Goal: Information Seeking & Learning: Learn about a topic

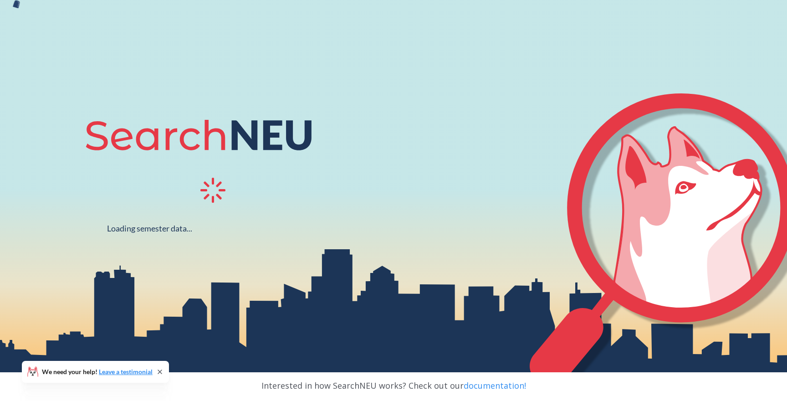
scroll to position [168, 0]
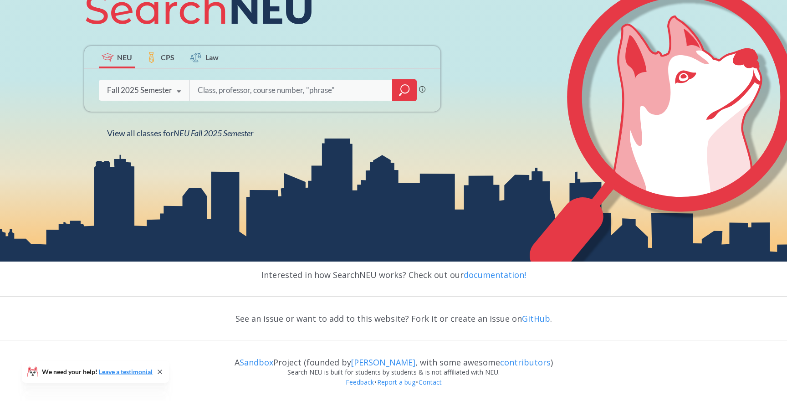
click at [153, 90] on div "Fall 2025 Semester" at bounding box center [139, 90] width 65 height 10
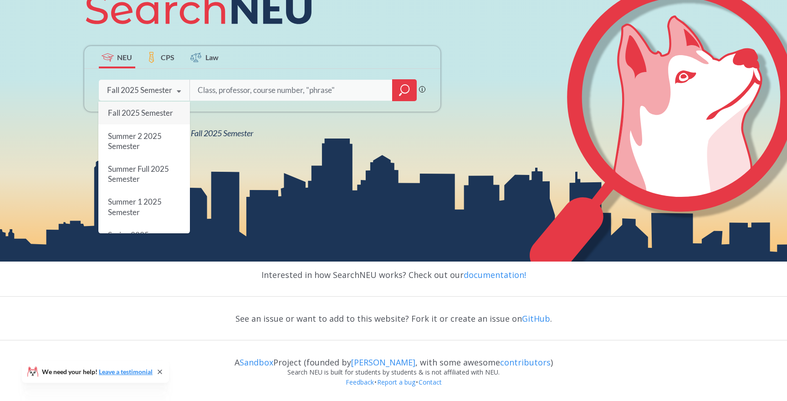
click at [151, 111] on span "Fall 2025 Semester" at bounding box center [139, 113] width 65 height 10
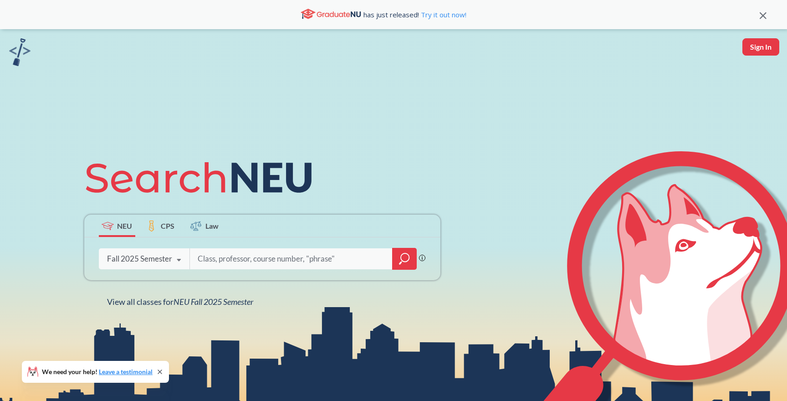
click at [218, 270] on div "Phrase search guarantees the exact search appears in the results. Ex. If you wa…" at bounding box center [262, 258] width 356 height 43
click at [218, 264] on input "search" at bounding box center [291, 258] width 189 height 19
paste input "ST: Biomedical Microsystems"
type input "ST: Biomedical Microsystems"
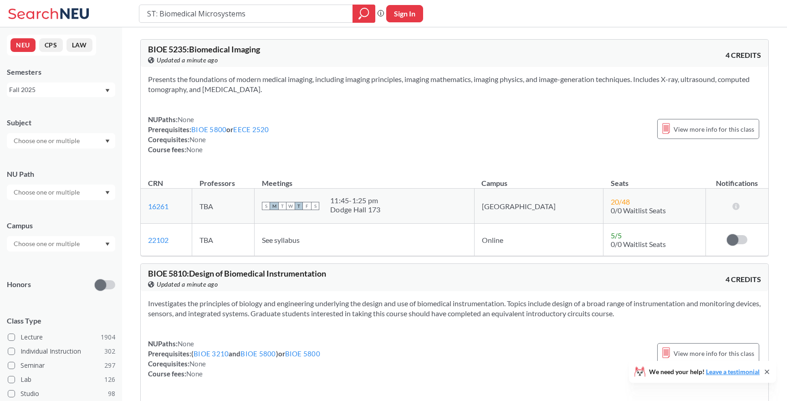
drag, startPoint x: 160, startPoint y: 13, endPoint x: 108, endPoint y: 13, distance: 51.9
click at [108, 13] on div "ST: Biomedical Microsystems Phrase search guarantees the exact search appears i…" at bounding box center [393, 13] width 787 height 27
type input "Biomedical Microsystems"
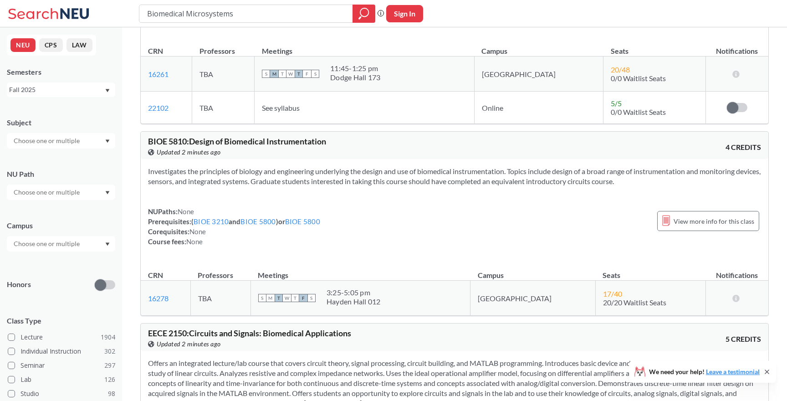
scroll to position [140, 0]
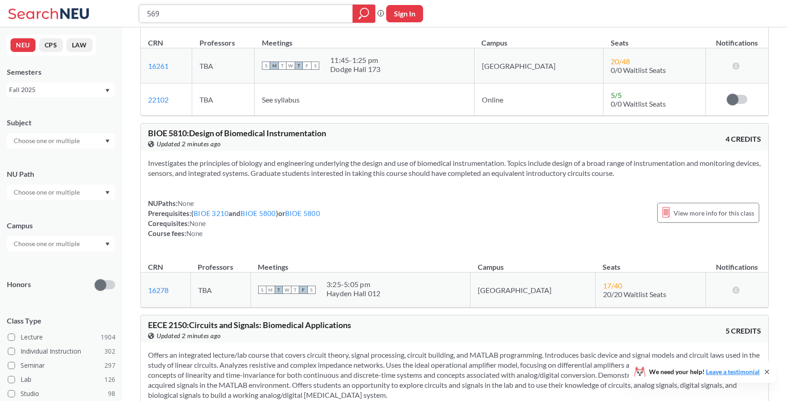
type input "5698"
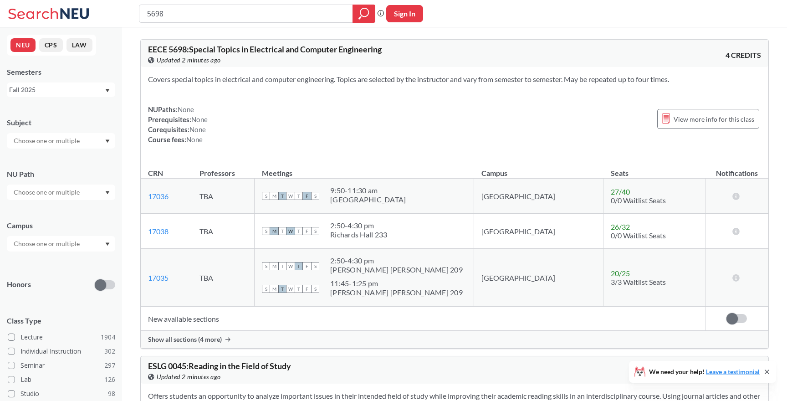
click at [197, 344] on div "Show all sections (4 more)" at bounding box center [454, 339] width 627 height 17
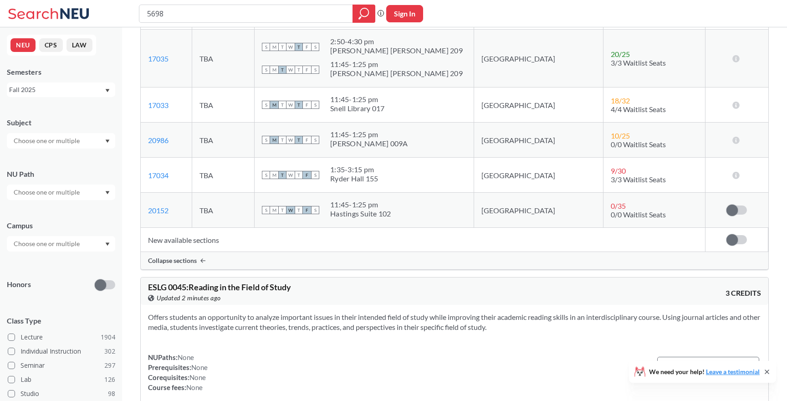
scroll to position [209, 0]
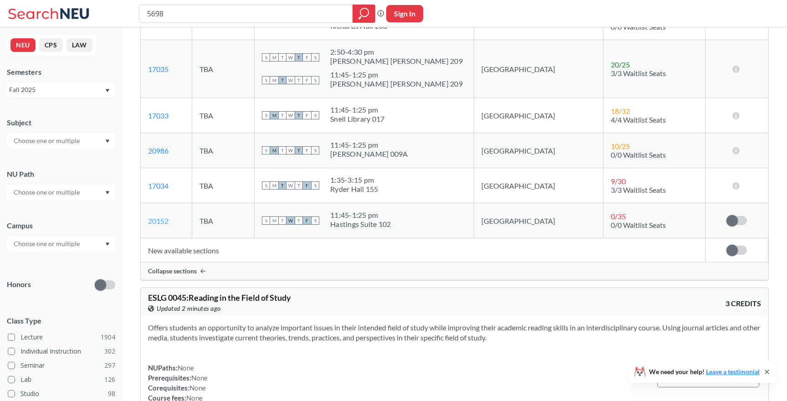
click at [160, 219] on link "20152" at bounding box center [158, 220] width 20 height 9
click at [162, 185] on link "17034" at bounding box center [158, 185] width 20 height 9
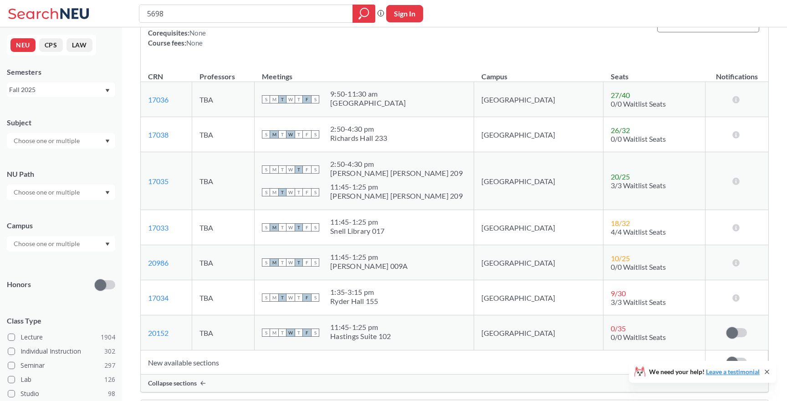
scroll to position [96, 0]
click at [168, 101] on link "17036" at bounding box center [158, 100] width 20 height 9
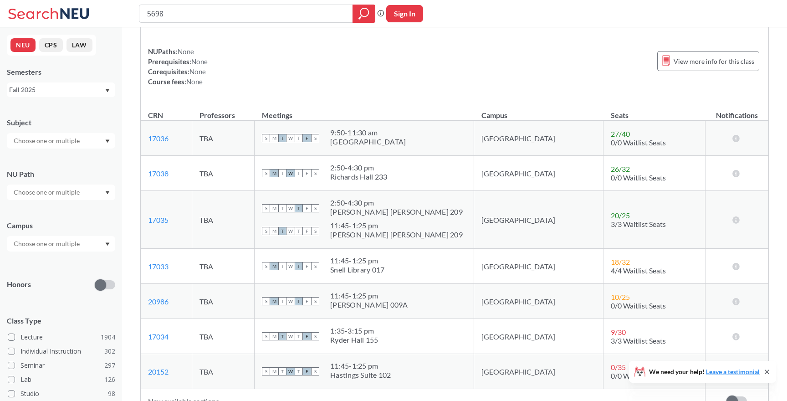
scroll to position [0, 0]
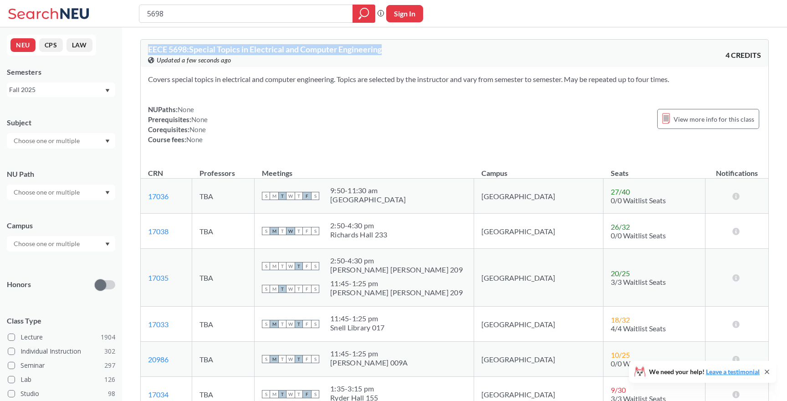
drag, startPoint x: 150, startPoint y: 47, endPoint x: 422, endPoint y: 55, distance: 272.4
click at [422, 55] on div "EECE 5698 : Special Topics in Electrical and Computer Engineering View this cou…" at bounding box center [301, 55] width 306 height 20
click at [374, 50] on span "EECE 5698 : Special Topics in Electrical and Computer Engineering" at bounding box center [265, 49] width 234 height 10
drag, startPoint x: 399, startPoint y: 44, endPoint x: 248, endPoint y: 47, distance: 151.6
click at [248, 47] on div "EECE 5698 : Special Topics in Electrical and Computer Engineering View this cou…" at bounding box center [454, 53] width 627 height 27
